Goal: Task Accomplishment & Management: Use online tool/utility

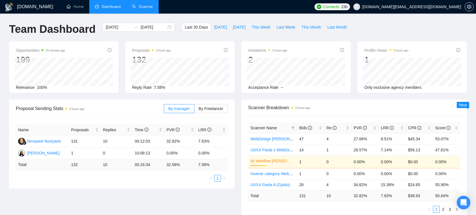
click at [136, 7] on link "Scanner" at bounding box center [142, 6] width 21 height 5
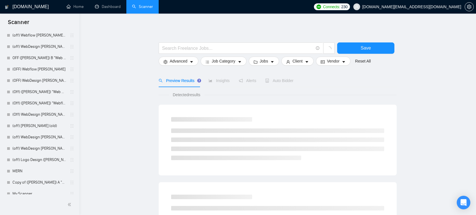
scroll to position [430, 0]
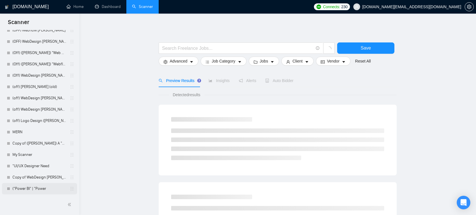
click at [35, 187] on link "("Power BI" | "Power" at bounding box center [39, 188] width 54 height 11
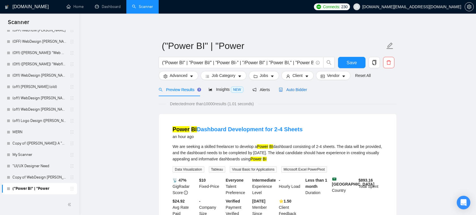
click at [289, 91] on span "Auto Bidder" at bounding box center [293, 90] width 28 height 5
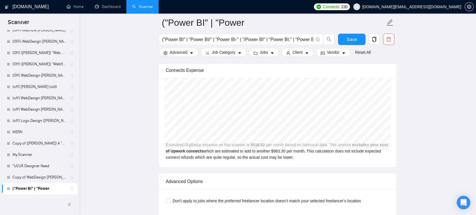
scroll to position [1172, 0]
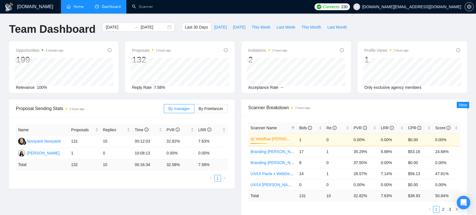
click at [83, 8] on link "Home" at bounding box center [75, 6] width 17 height 5
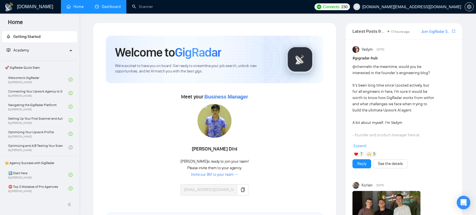
click at [112, 5] on link "Dashboard" at bounding box center [108, 6] width 26 height 5
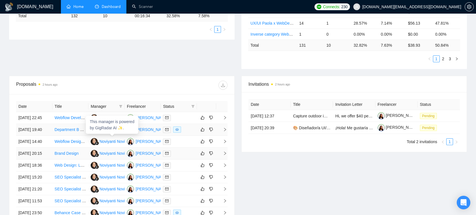
scroll to position [155, 0]
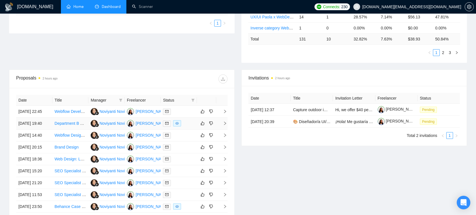
click at [116, 130] on td "Noviyanti Noviyanti" at bounding box center [106, 124] width 36 height 12
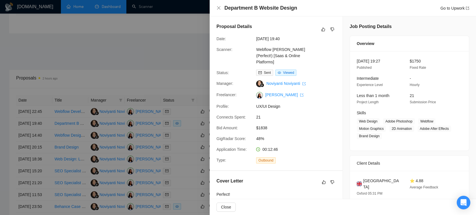
click at [239, 92] on div "Freelancer:" at bounding box center [234, 95] width 40 height 7
click at [182, 52] on div at bounding box center [238, 107] width 476 height 215
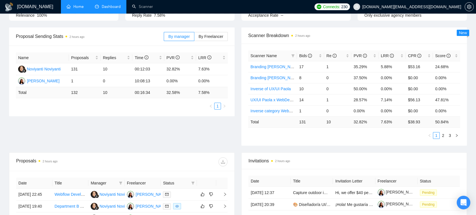
scroll to position [0, 0]
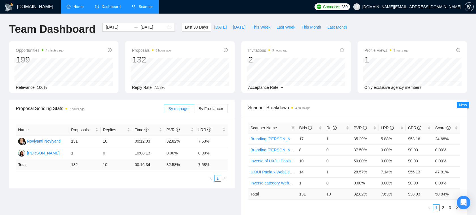
click at [139, 5] on link "Scanner" at bounding box center [142, 6] width 21 height 5
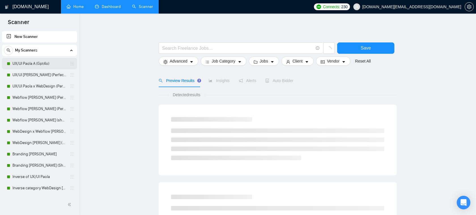
click at [35, 65] on link "UX/UI Paola A (Gpt4o)" at bounding box center [39, 63] width 54 height 11
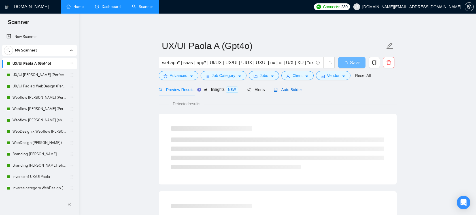
click at [293, 89] on span "Auto Bidder" at bounding box center [288, 90] width 28 height 5
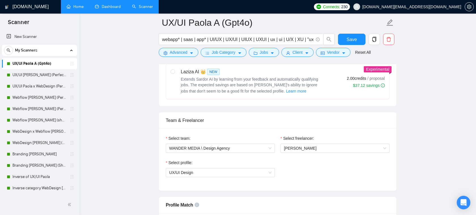
scroll to position [358, 0]
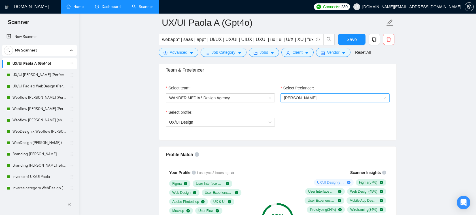
click at [309, 95] on span "[PERSON_NAME]" at bounding box center [335, 98] width 102 height 8
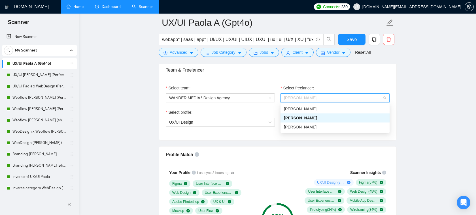
click at [301, 80] on div "Select team: WANDER MEDIA \ Design Agency Select freelancer: Paola Correa Selec…" at bounding box center [277, 109] width 237 height 62
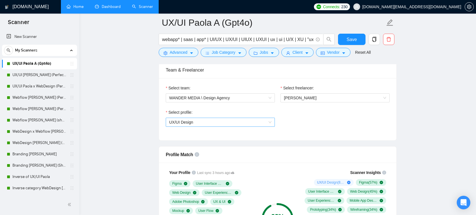
click at [223, 125] on span "UX/UI Design" at bounding box center [220, 122] width 102 height 8
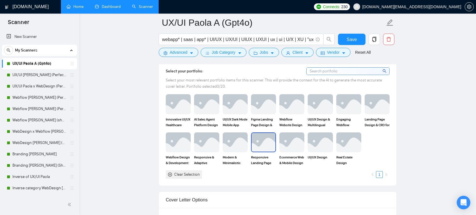
scroll to position [601, 0]
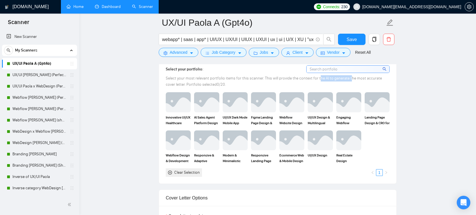
drag, startPoint x: 317, startPoint y: 80, endPoint x: 351, endPoint y: 80, distance: 34.0
click at [351, 80] on span "Select your most relevant portfolio items for this scanner. This will provide t…" at bounding box center [274, 81] width 216 height 11
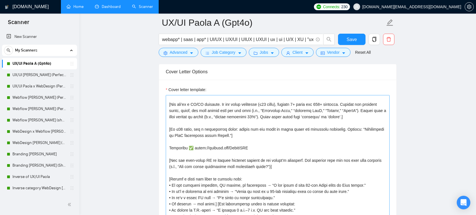
scroll to position [6, 0]
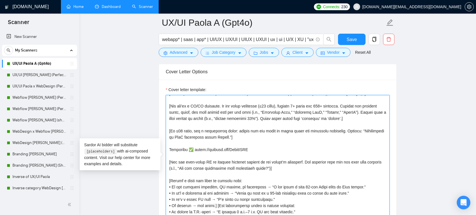
drag, startPoint x: 250, startPoint y: 154, endPoint x: 166, endPoint y: 157, distance: 84.2
click at [166, 157] on textarea "Cover letter template:" at bounding box center [278, 158] width 224 height 127
click at [182, 156] on textarea "Cover letter template:" at bounding box center [278, 158] width 224 height 127
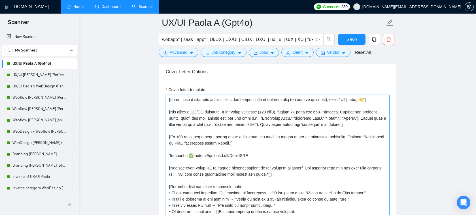
scroll to position [721, 0]
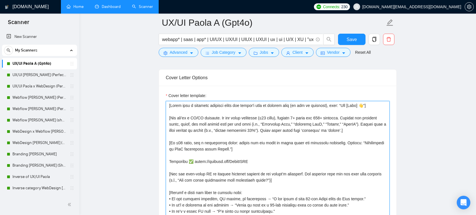
click at [268, 136] on textarea "Cover letter template:" at bounding box center [278, 164] width 224 height 127
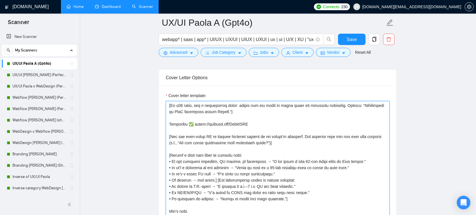
scroll to position [44, 0]
drag, startPoint x: 295, startPoint y: 197, endPoint x: 171, endPoint y: 160, distance: 129.6
click at [171, 160] on textarea "Cover letter template:" at bounding box center [278, 164] width 224 height 127
click at [192, 159] on textarea "Cover letter template:" at bounding box center [278, 164] width 224 height 127
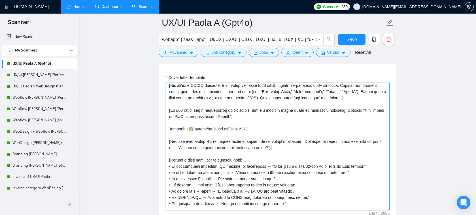
scroll to position [0, 0]
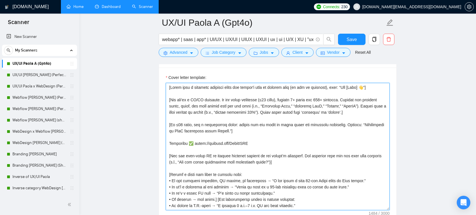
click at [221, 119] on textarea "Cover letter template:" at bounding box center [278, 146] width 224 height 127
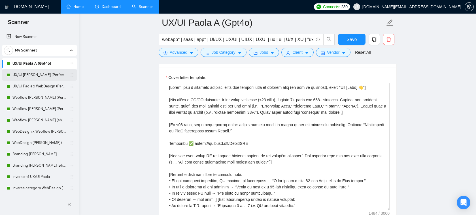
click at [50, 73] on link "UX/UI [PERSON_NAME] (Perfect!)" at bounding box center [39, 74] width 54 height 11
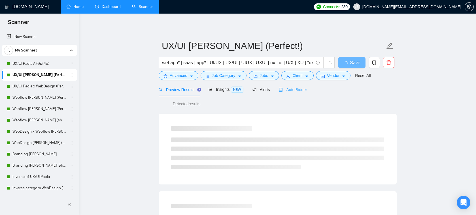
click at [294, 94] on div "Auto Bidder" at bounding box center [293, 89] width 28 height 13
